Goal: Download file/media

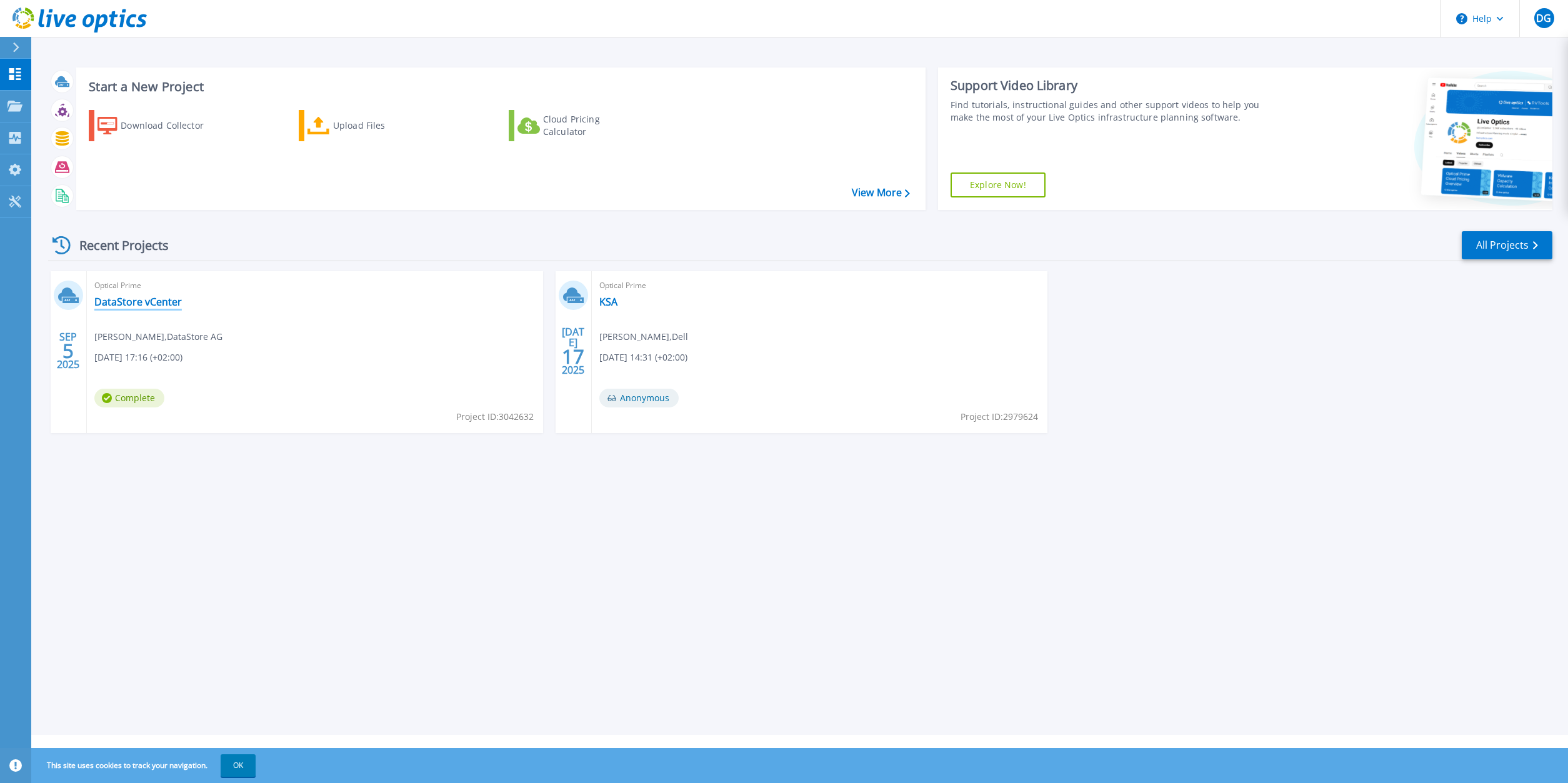
click at [126, 306] on link "DataStore vCenter" at bounding box center [138, 301] width 88 height 12
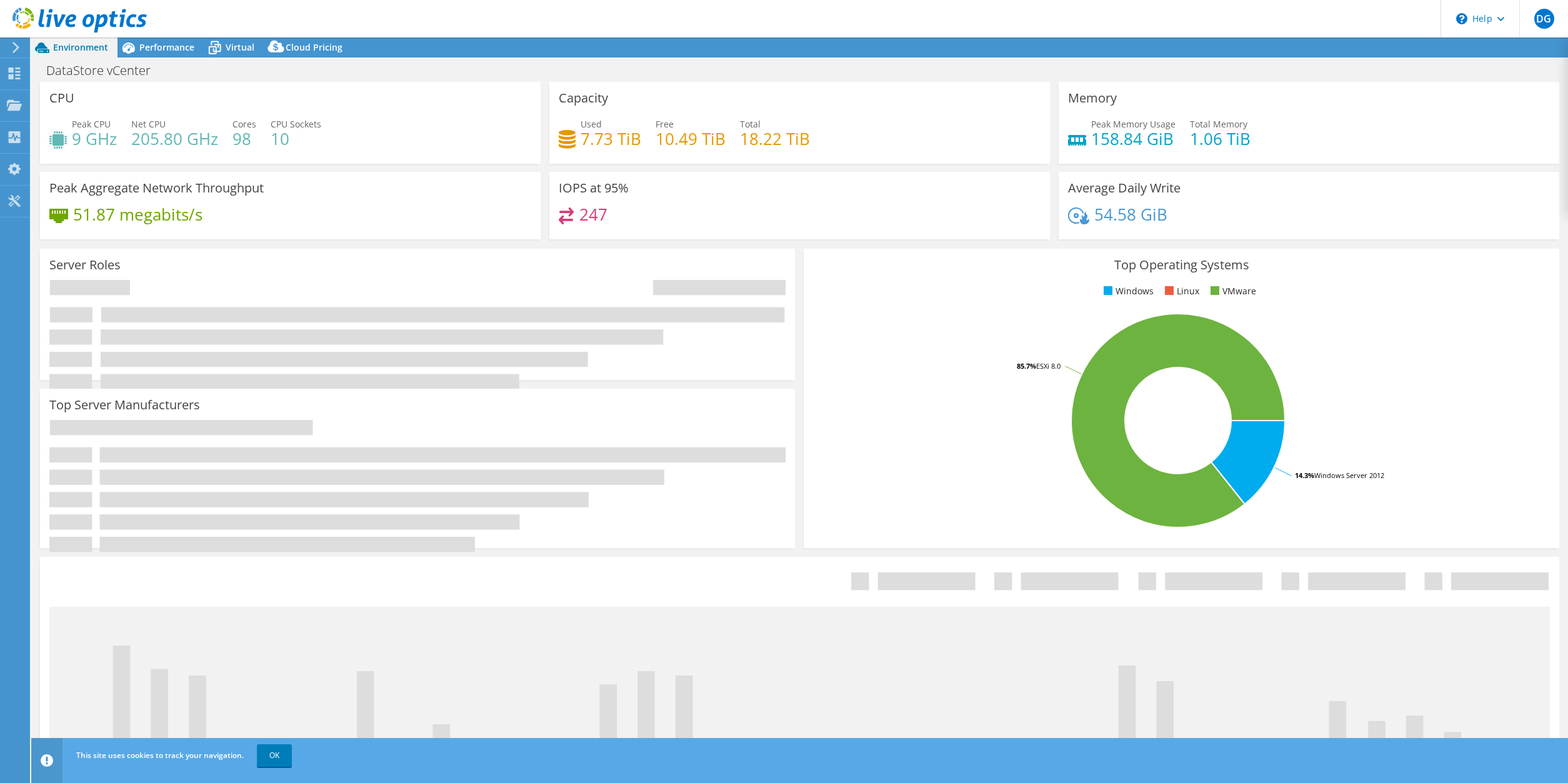
select select "USD"
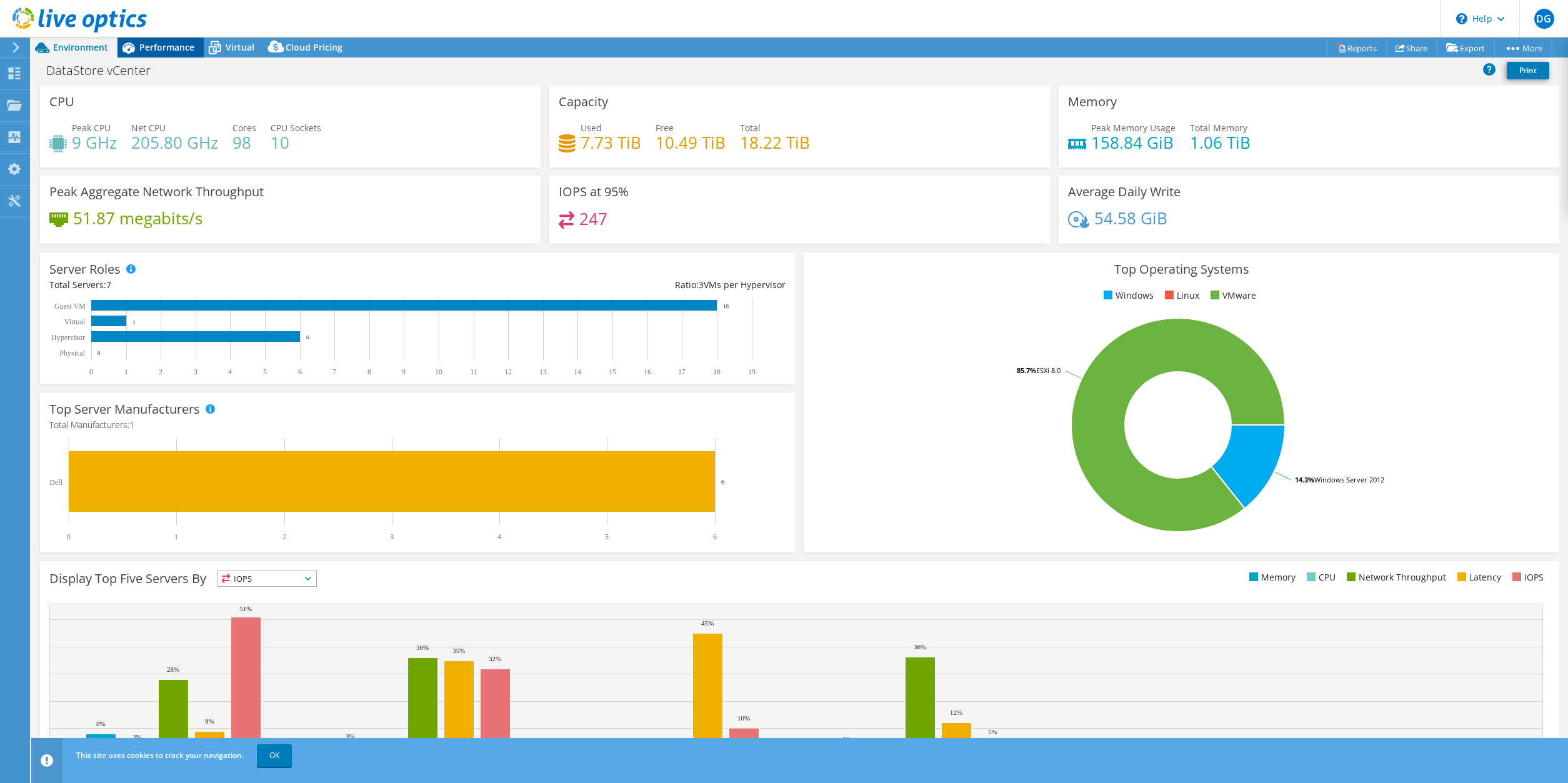
click at [158, 50] on span "Performance" at bounding box center [167, 47] width 55 height 12
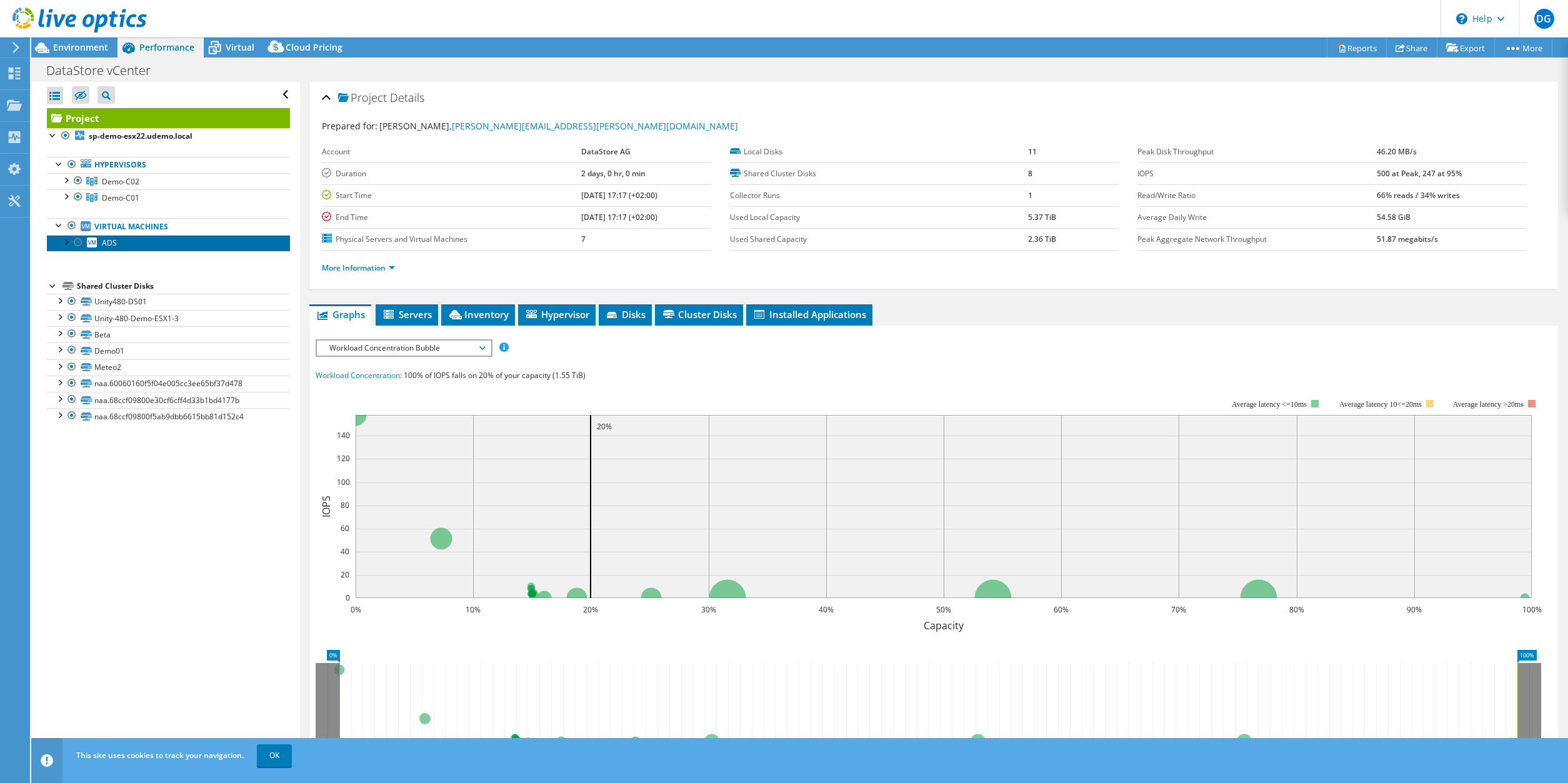
click at [117, 243] on link "ADS" at bounding box center [168, 243] width 243 height 16
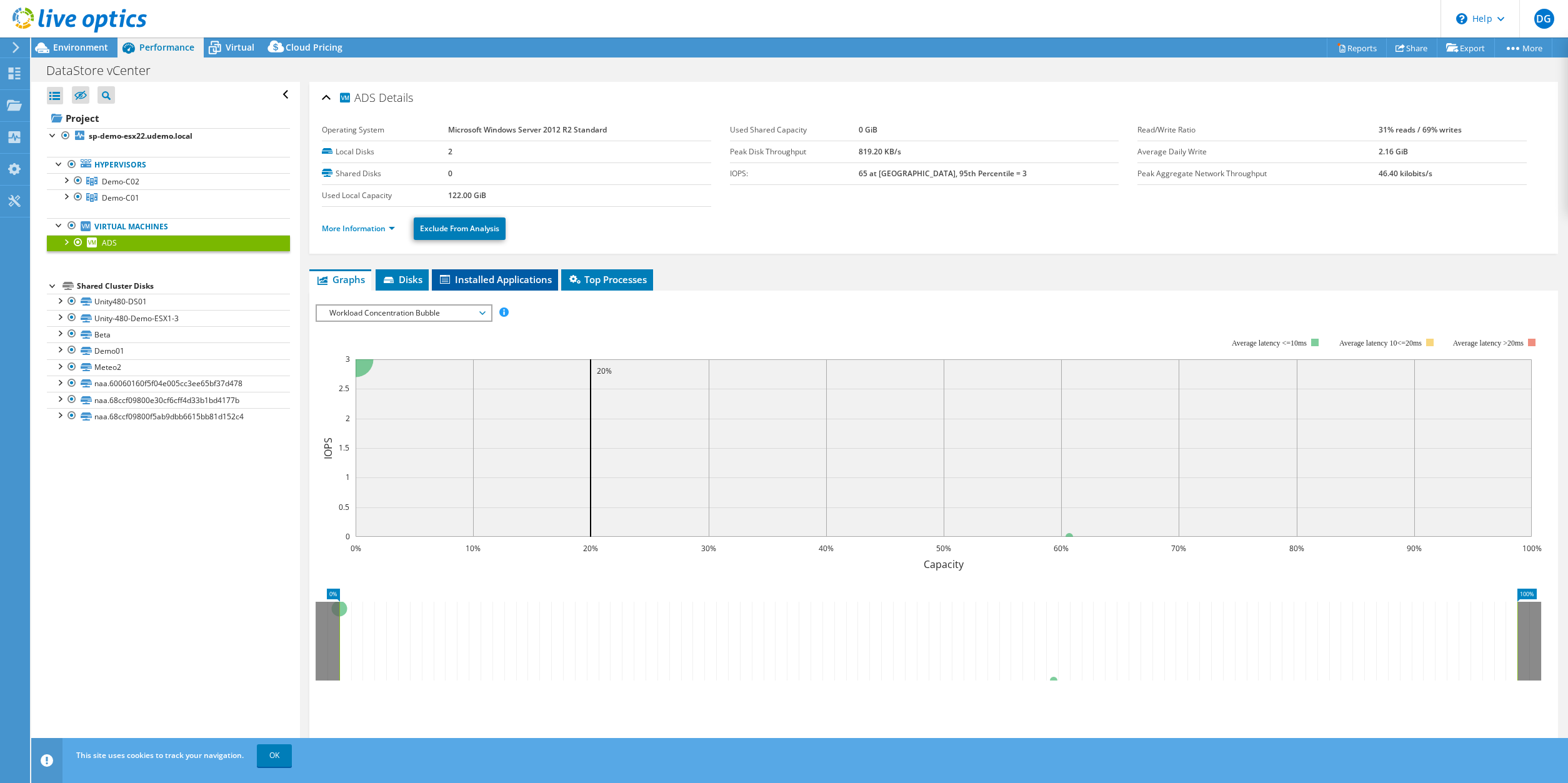
click at [468, 287] on li "Installed Applications" at bounding box center [495, 280] width 126 height 21
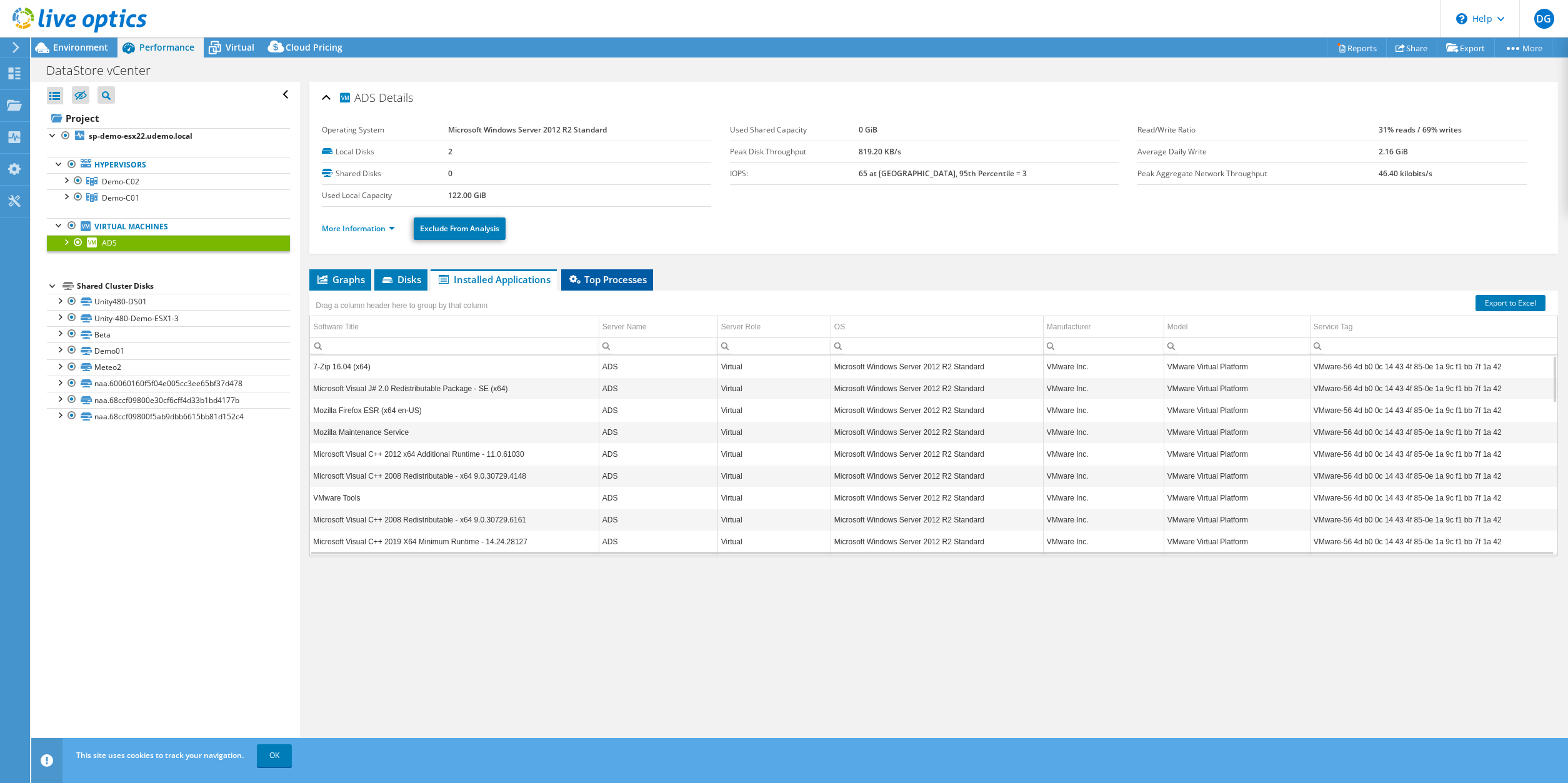
click at [632, 277] on span "Top Processes" at bounding box center [607, 279] width 80 height 12
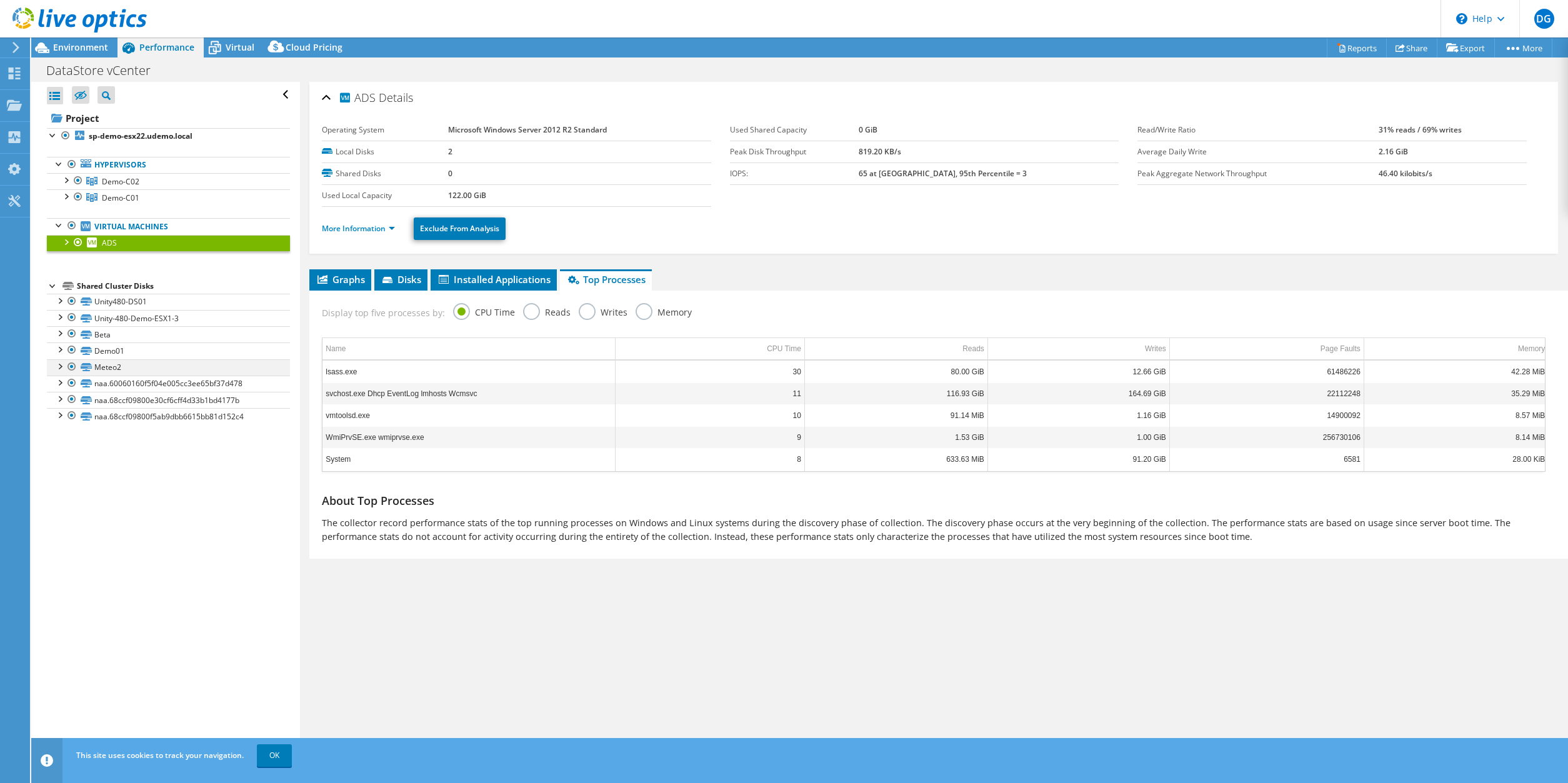
click at [57, 366] on div at bounding box center [59, 366] width 12 height 12
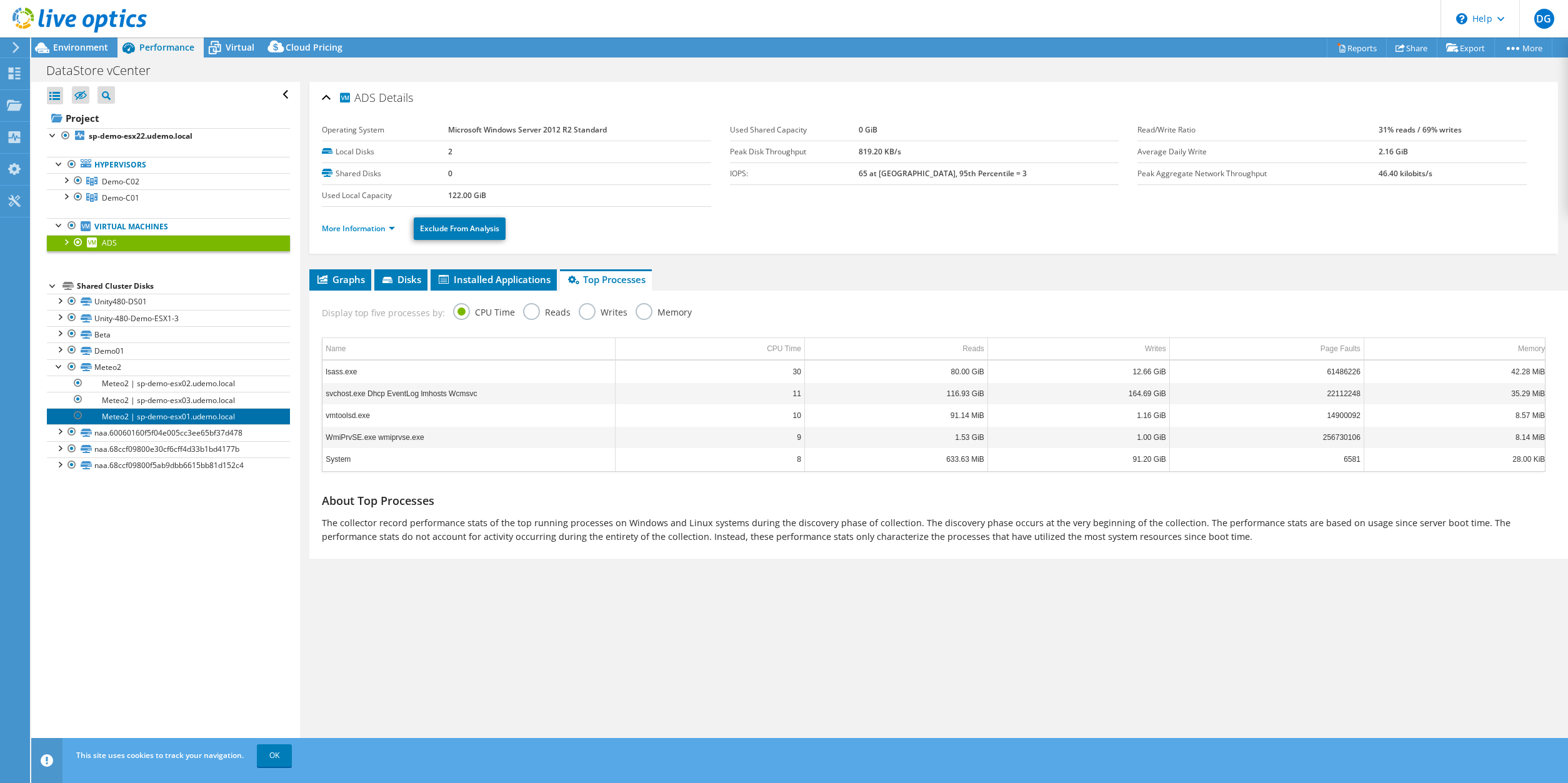
click at [162, 412] on link "Meteo2 | sp-demo-esx01.udemo.local" at bounding box center [168, 416] width 243 height 16
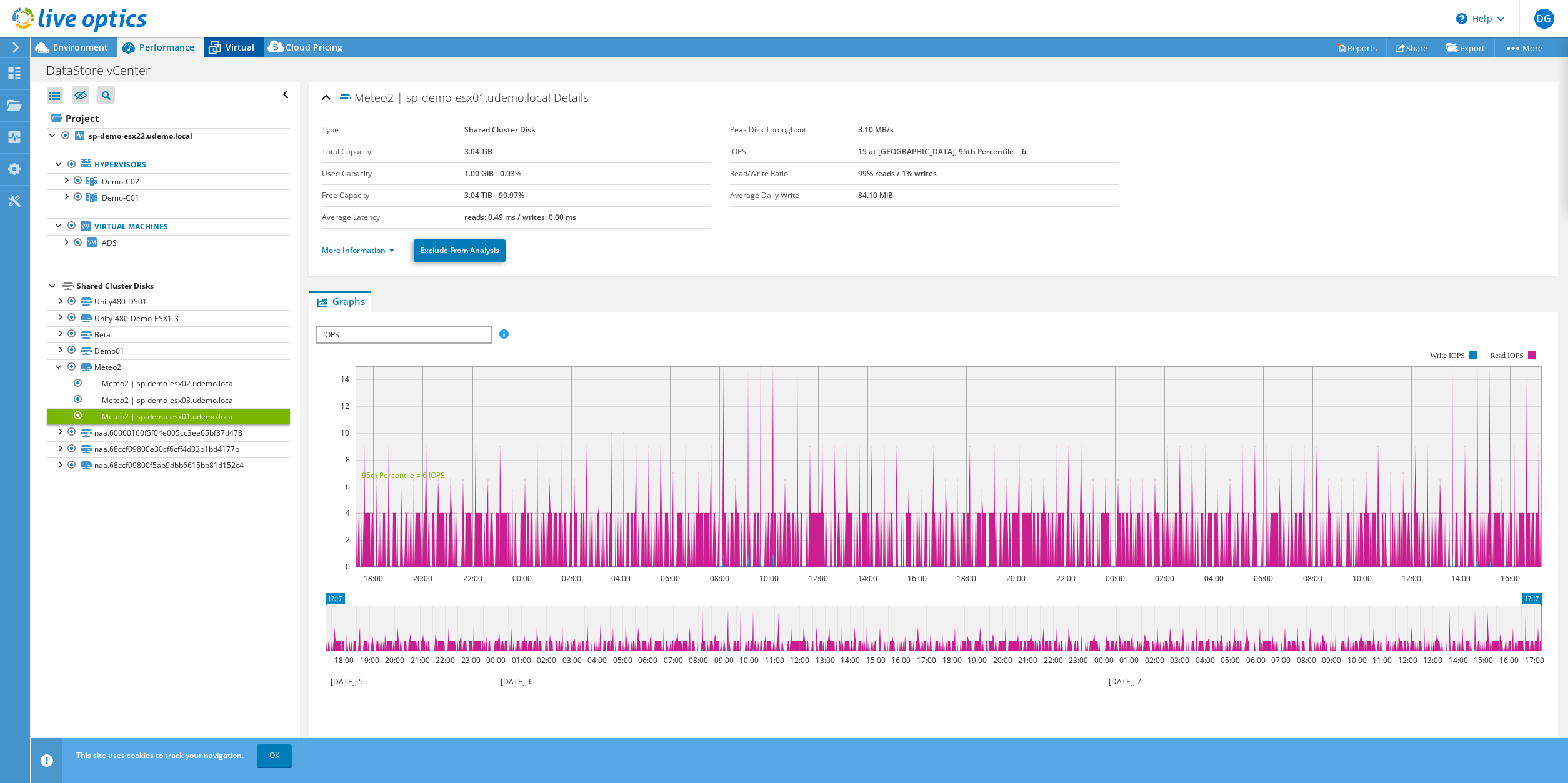
click at [219, 47] on icon at bounding box center [215, 48] width 22 height 22
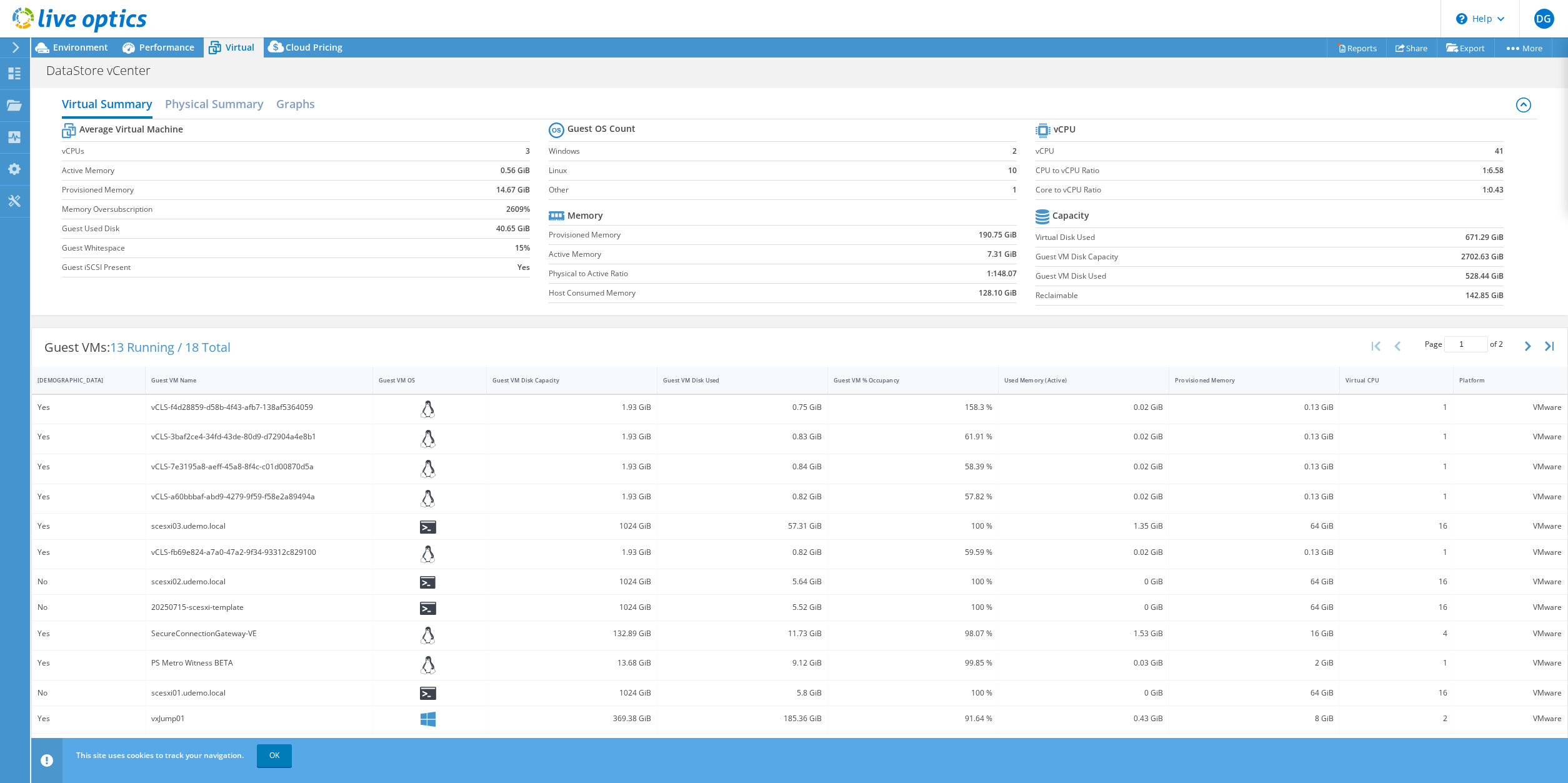
scroll to position [66, 0]
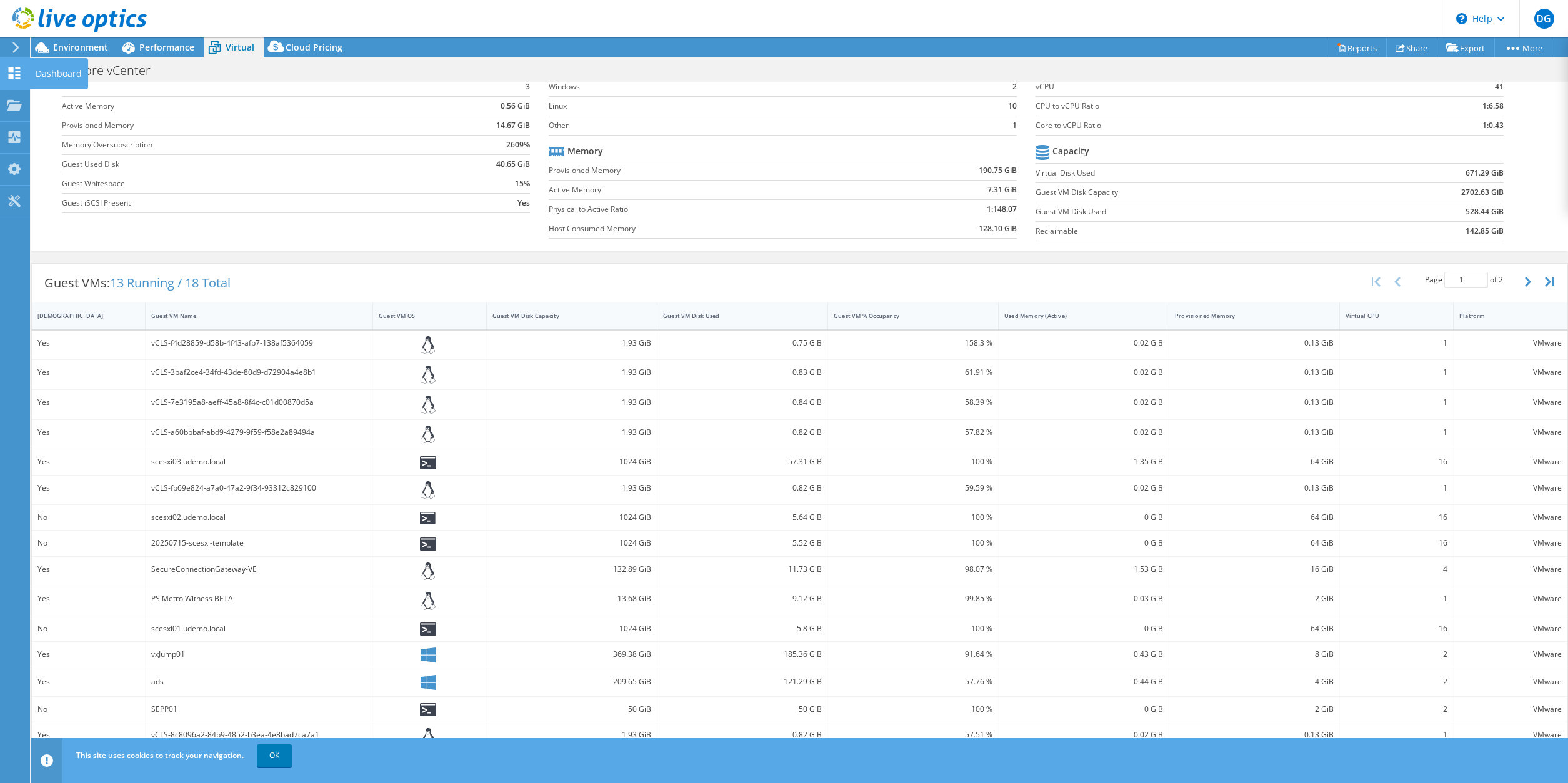
click at [15, 75] on icon at bounding box center [14, 73] width 15 height 12
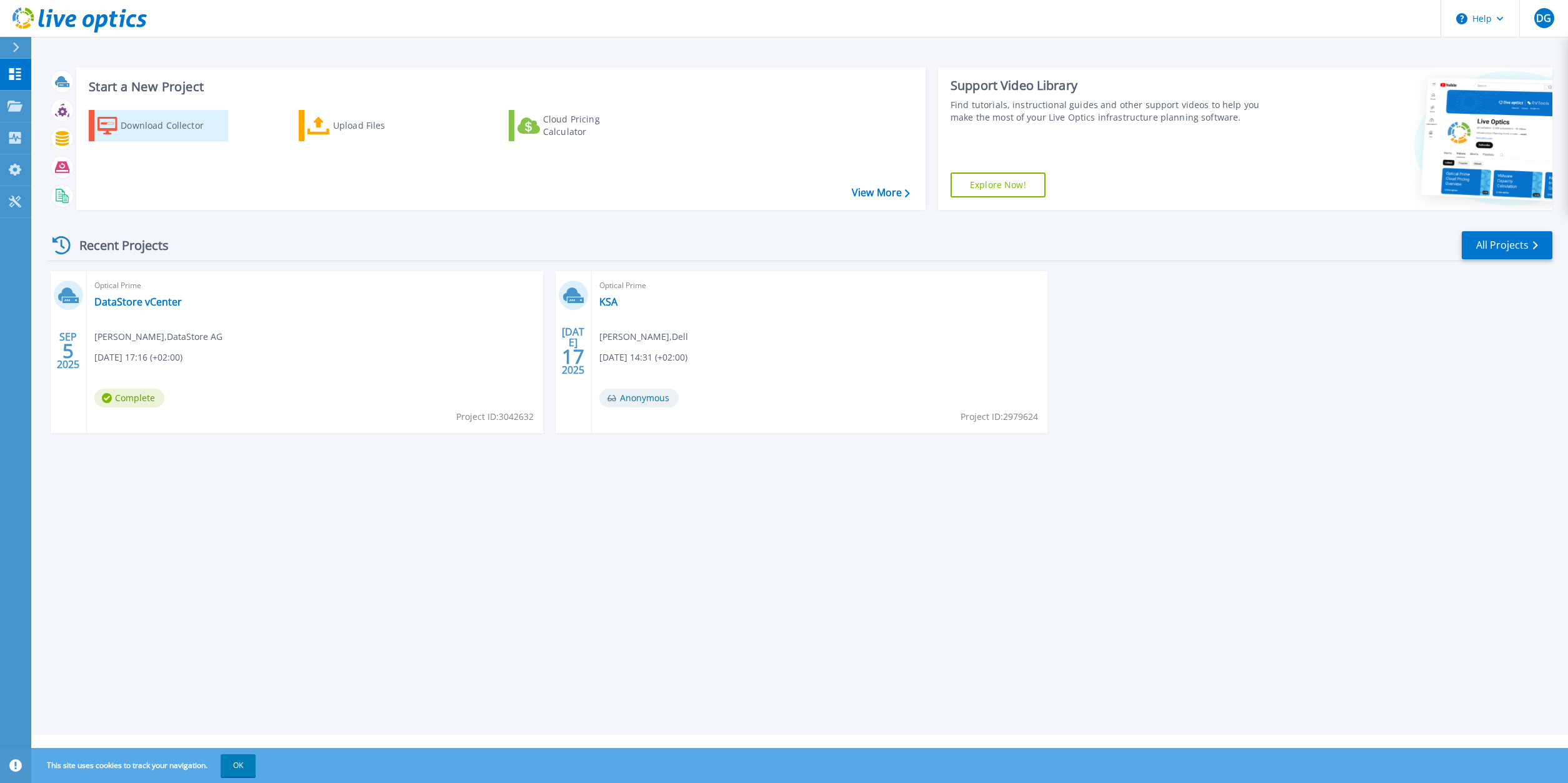
click at [137, 126] on div "Download Collector" at bounding box center [170, 126] width 100 height 25
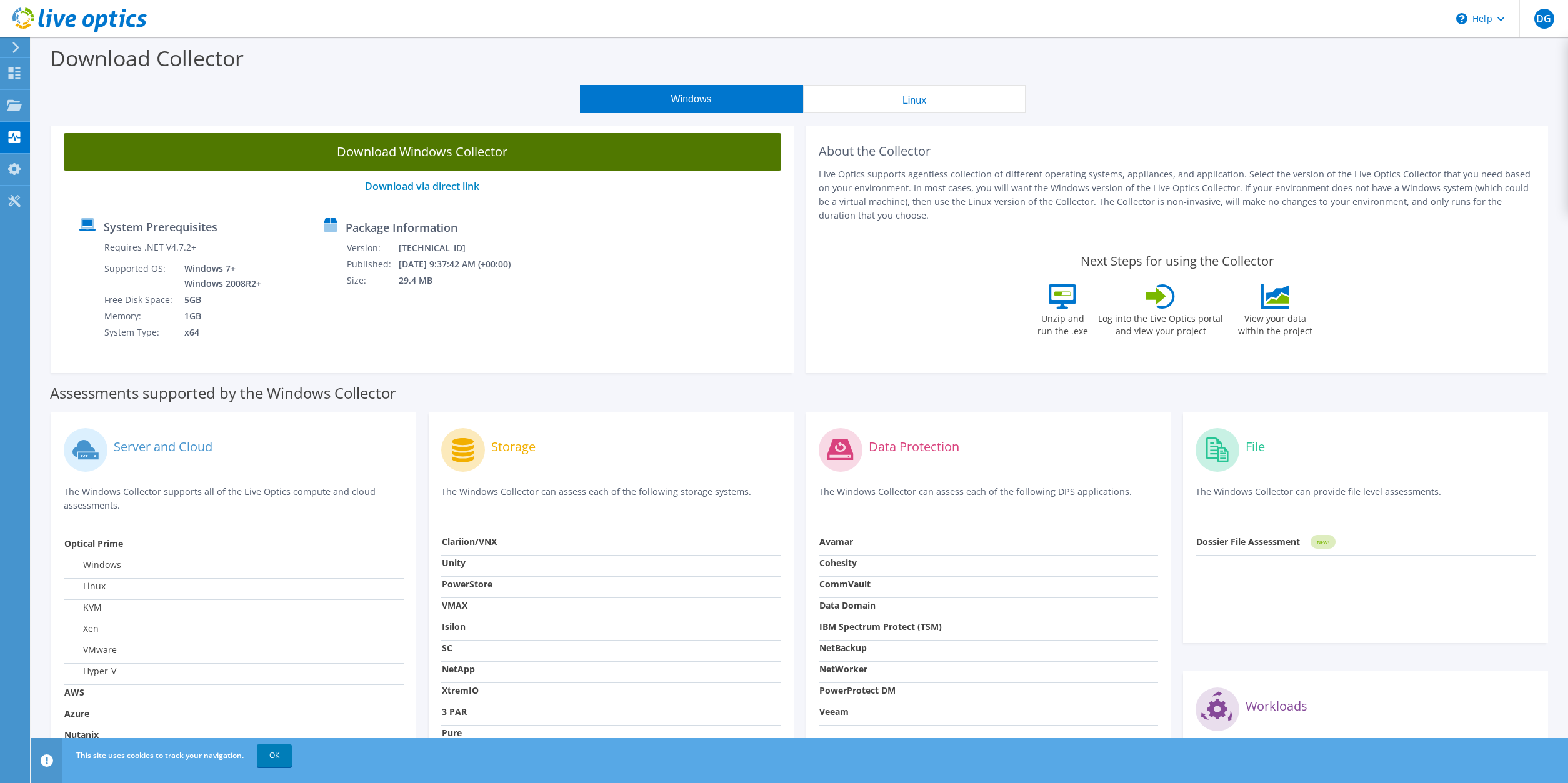
click at [429, 145] on link "Download Windows Collector" at bounding box center [423, 151] width 718 height 37
